Goal: Check status

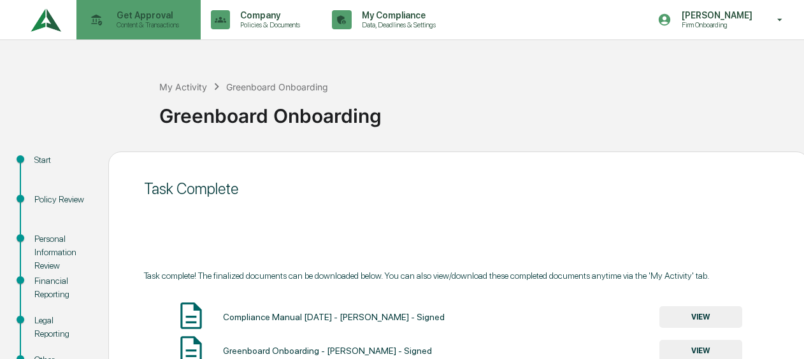
click at [101, 28] on icon at bounding box center [97, 20] width 20 height 20
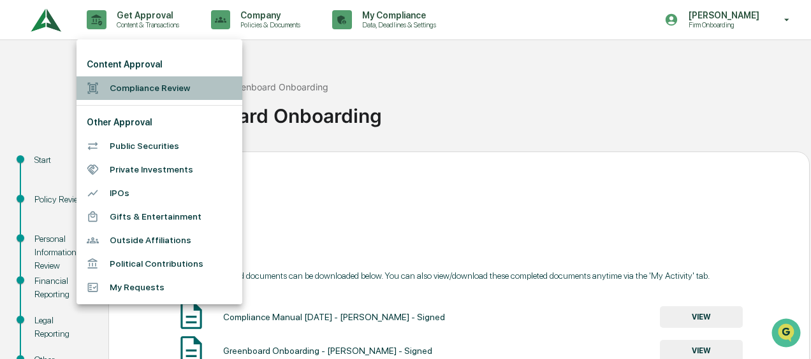
click at [141, 83] on li "Compliance Review" at bounding box center [159, 88] width 166 height 24
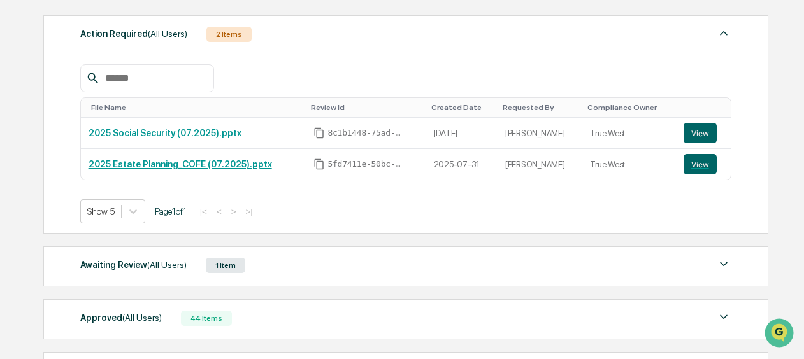
scroll to position [191, 0]
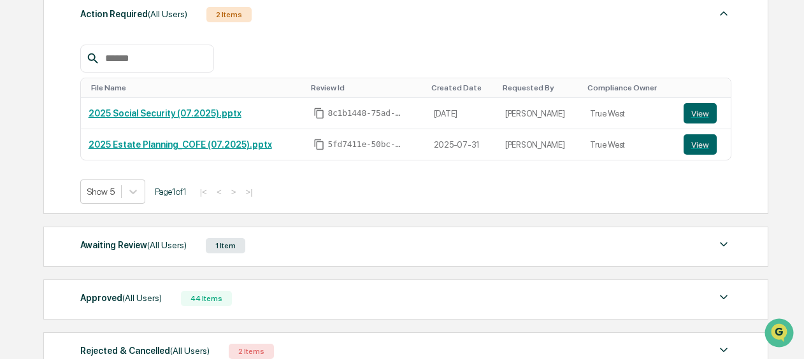
click at [305, 237] on div "Awaiting Review (All Users) 1 Item" at bounding box center [405, 246] width 651 height 18
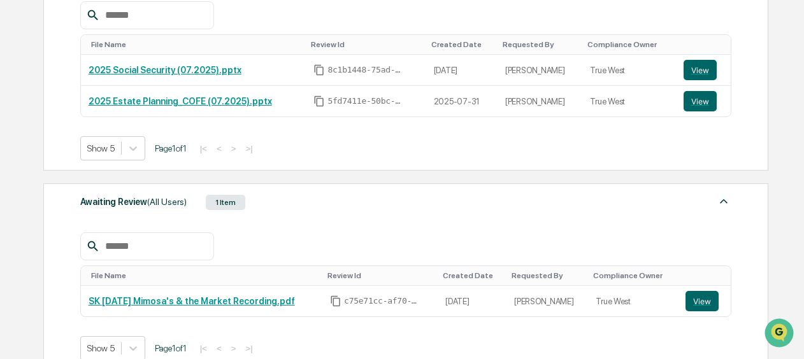
scroll to position [255, 0]
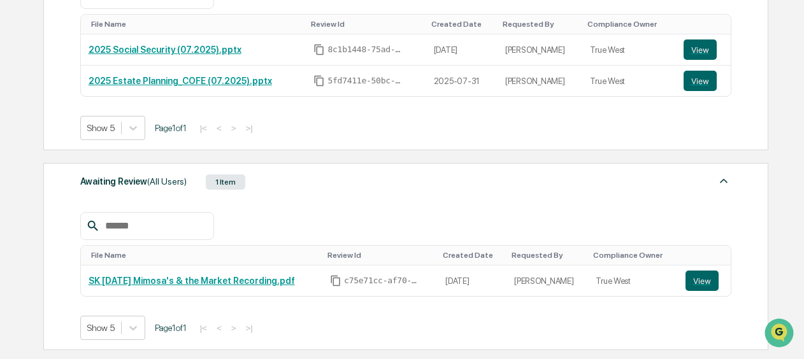
click at [281, 199] on div "File Name Review Id Created Date Requested By Compliance Owner SK 8.21.25 Mimos…" at bounding box center [405, 266] width 651 height 147
click at [728, 182] on img at bounding box center [723, 180] width 15 height 15
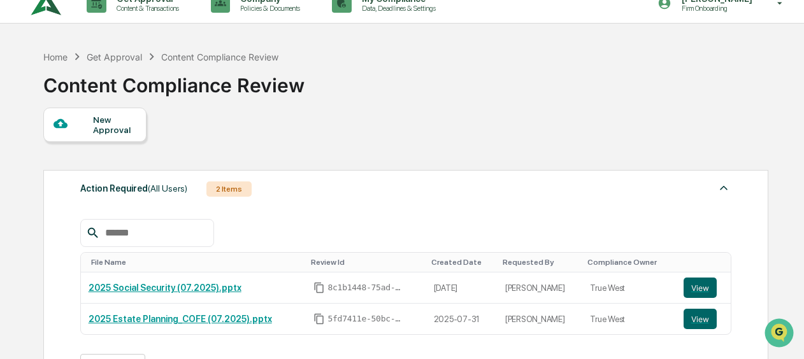
scroll to position [0, 0]
